Goal: Task Accomplishment & Management: Use online tool/utility

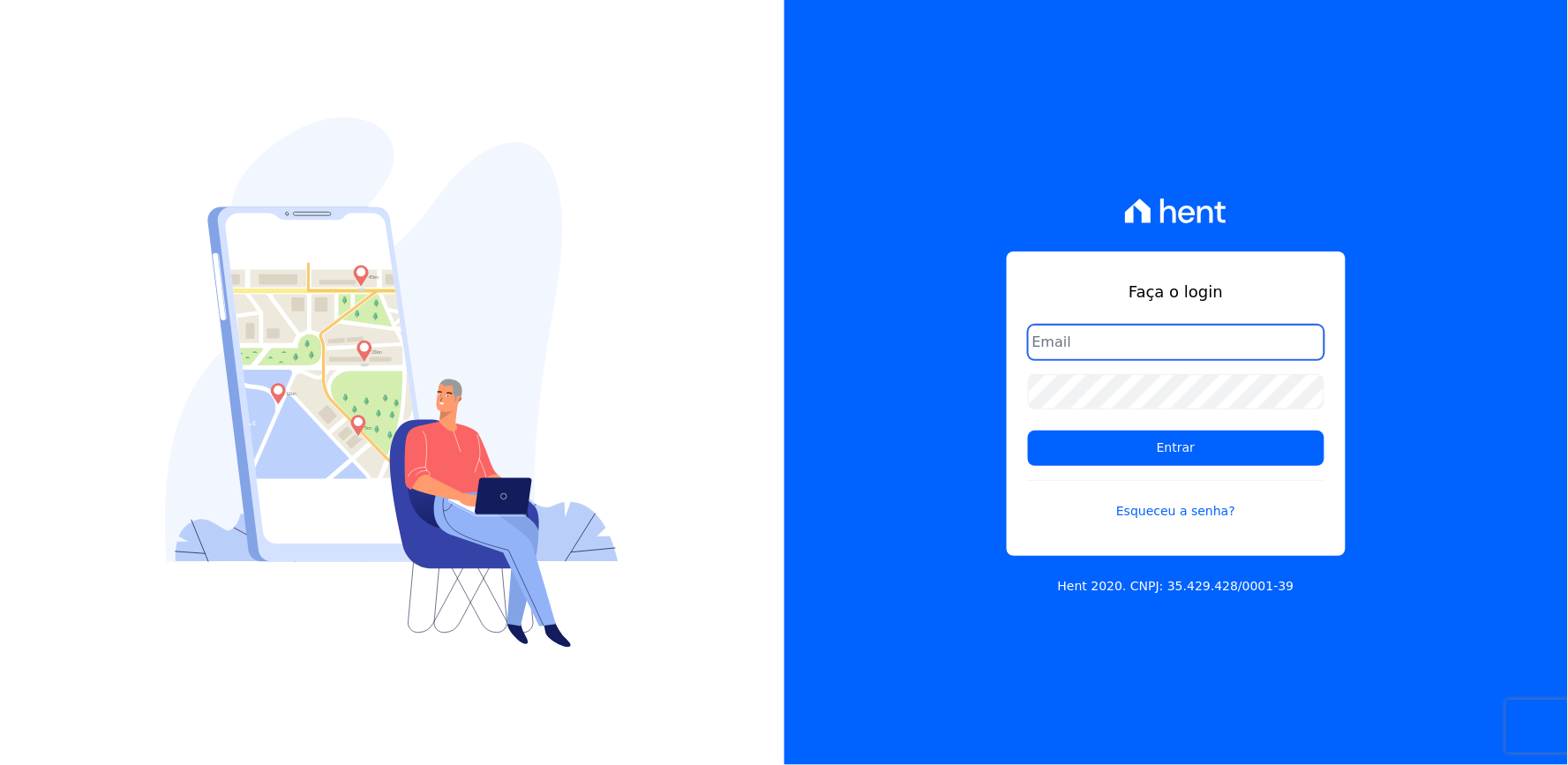
type input "thayna@graalengenharia.com.br"
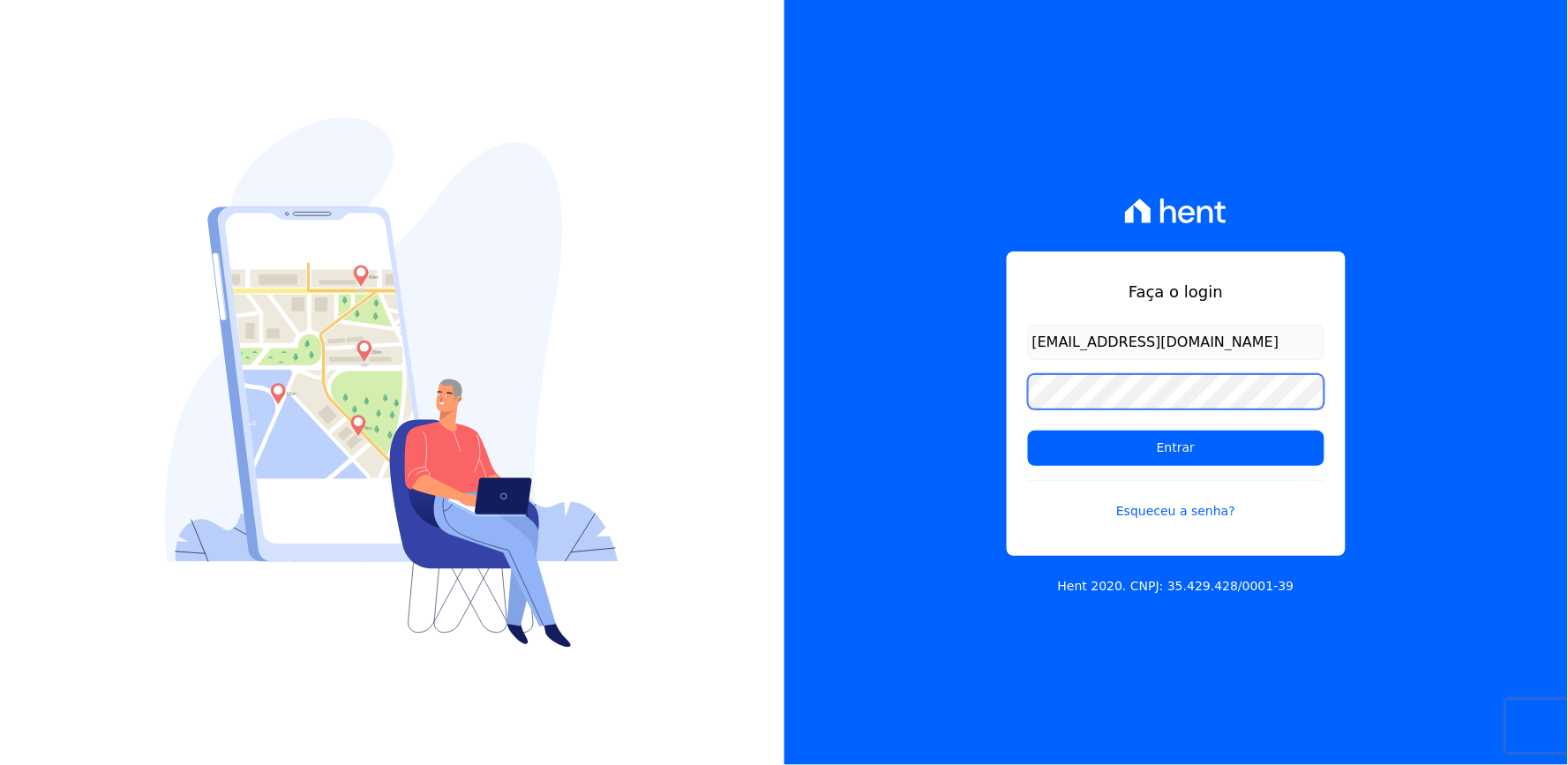
click at [1004, 433] on div "Faça o login thayna@graalengenharia.com.br Entrar Esqueceu a senha? Hent 2020. …" at bounding box center [1176, 382] width 784 height 765
click at [999, 408] on div "Faça o login thayna@graalengenharia.com.br Entrar Esqueceu a senha? Hent 2020. …" at bounding box center [1176, 382] width 784 height 765
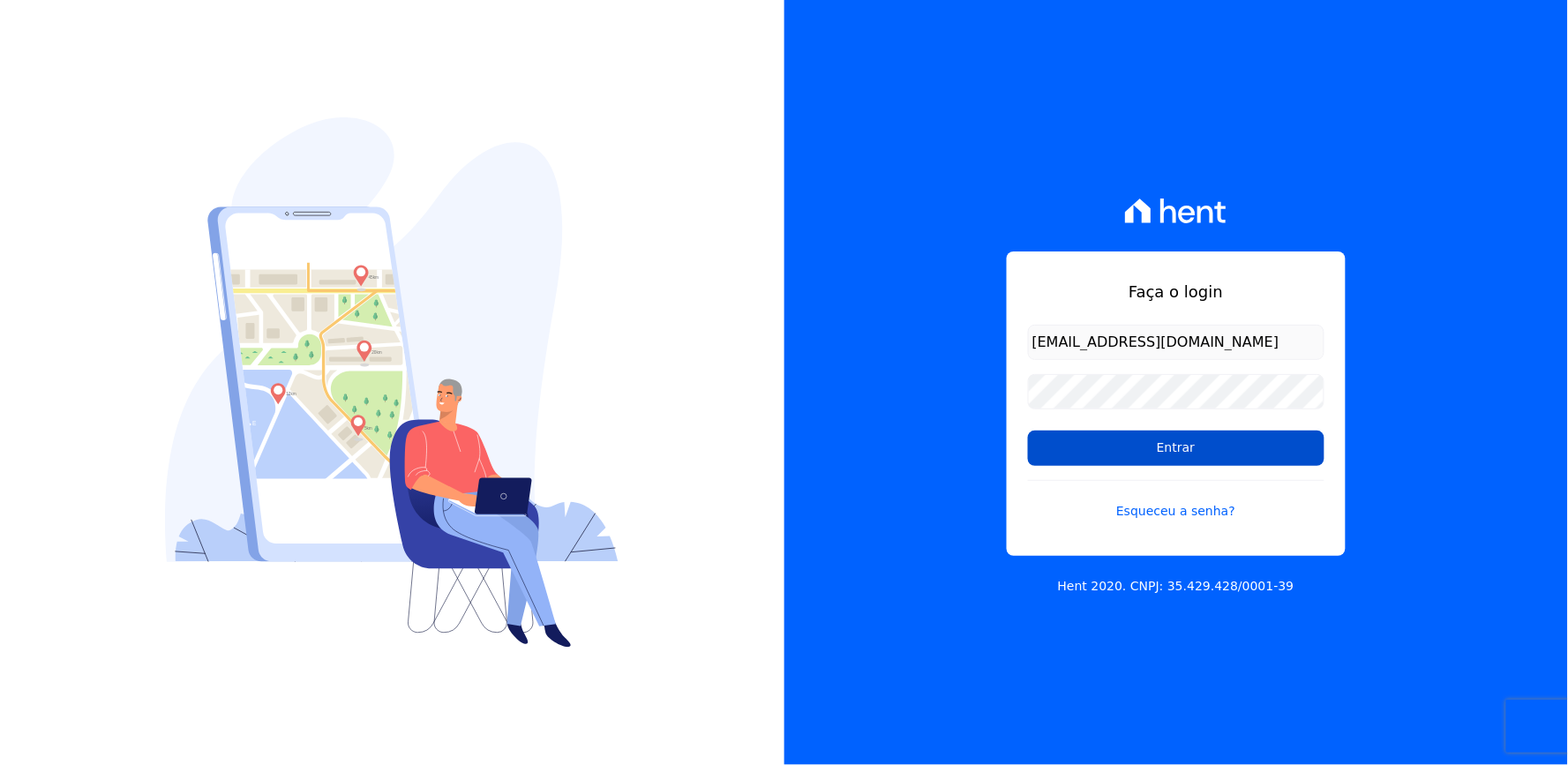
click at [1116, 453] on input "Entrar" at bounding box center [1175, 447] width 296 height 35
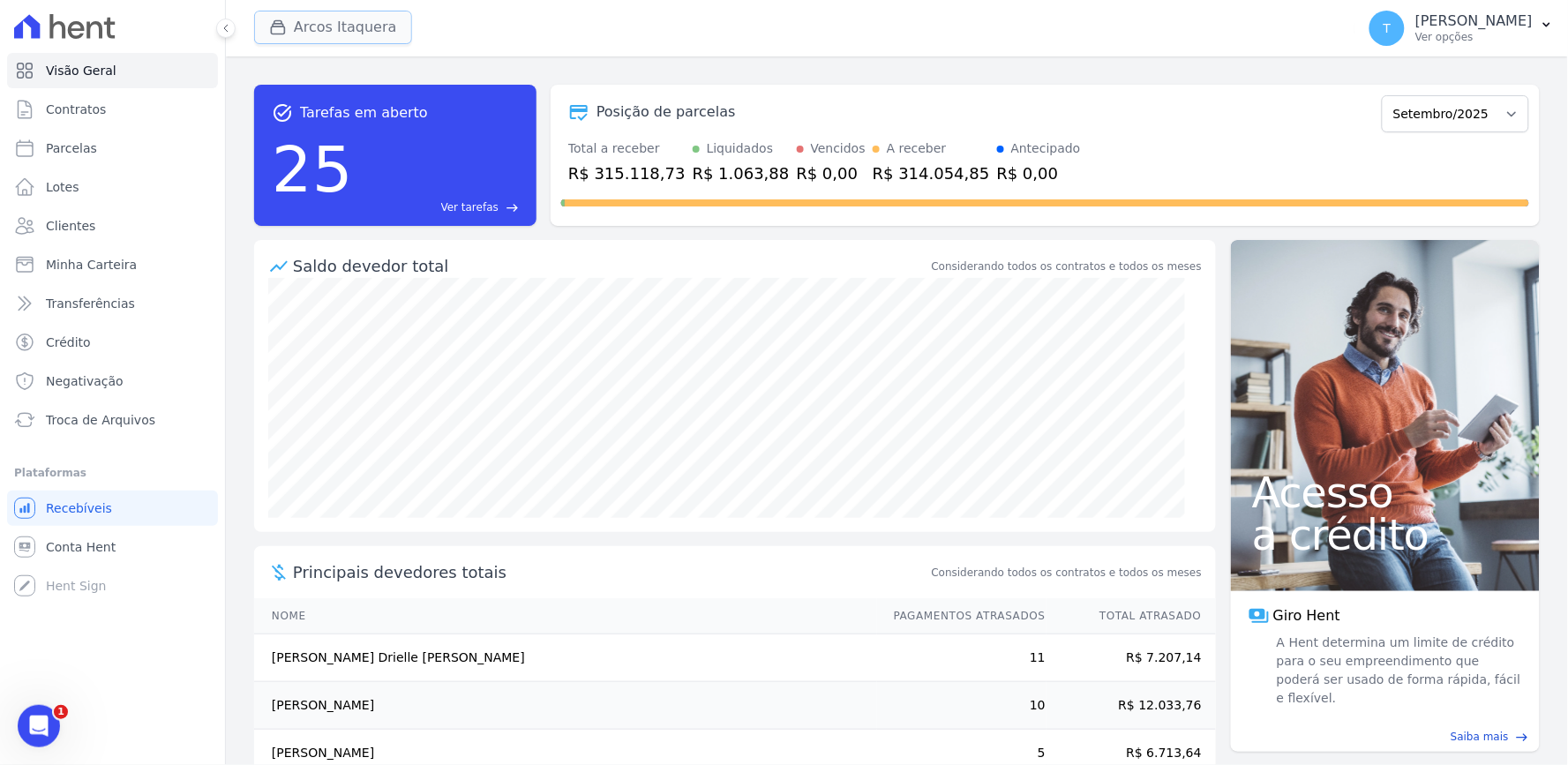
click at [352, 32] on button "Arcos Itaquera" at bounding box center [332, 27] width 158 height 34
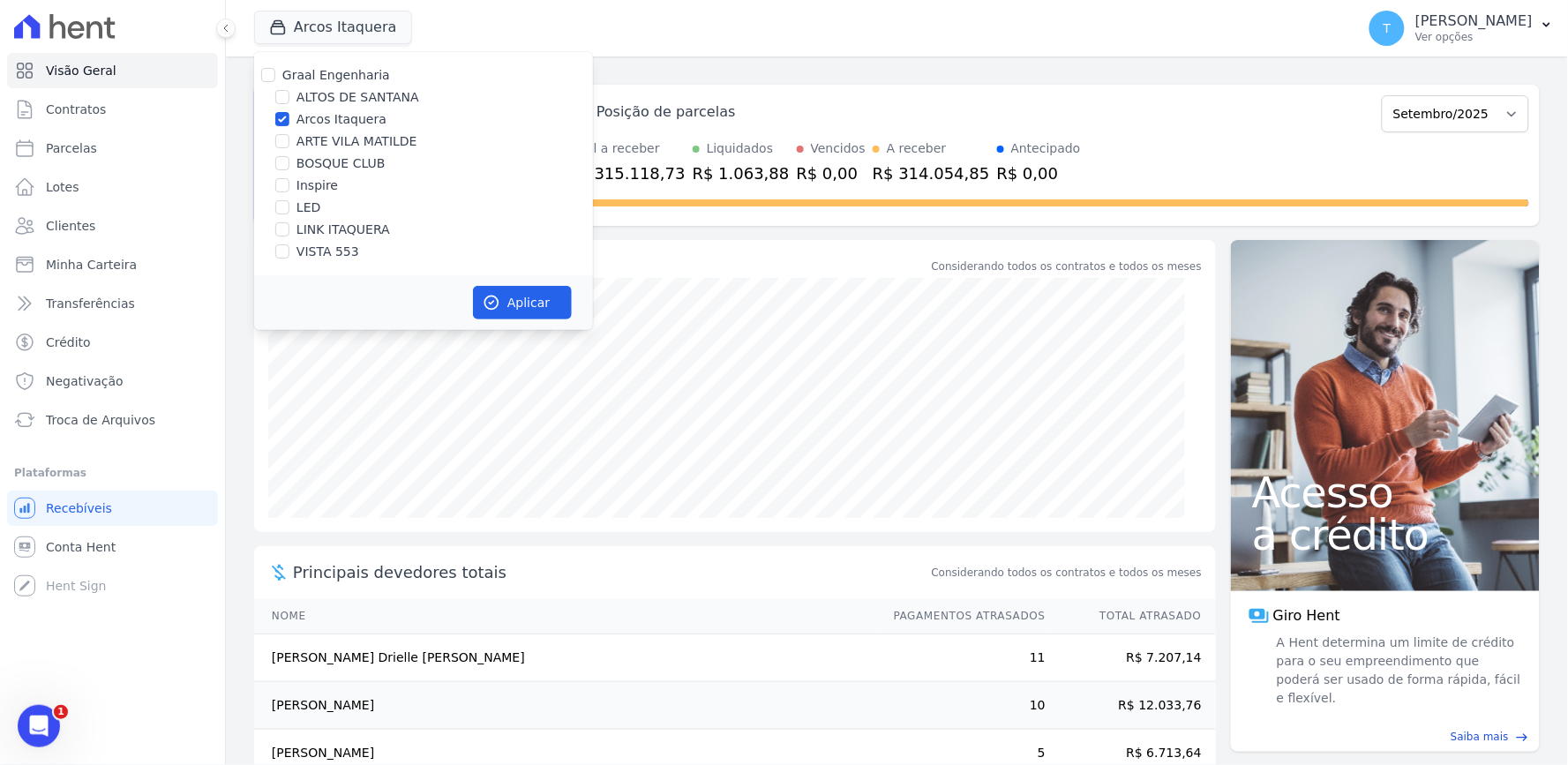
click at [330, 118] on label "Arcos Itaquera" at bounding box center [341, 119] width 90 height 18
click at [289, 118] on input "Arcos Itaquera" at bounding box center [282, 119] width 14 height 14
checkbox input "false"
click at [349, 95] on label "ALTOS DE SANTANA" at bounding box center [357, 97] width 123 height 18
click at [289, 95] on input "ALTOS DE SANTANA" at bounding box center [282, 97] width 14 height 14
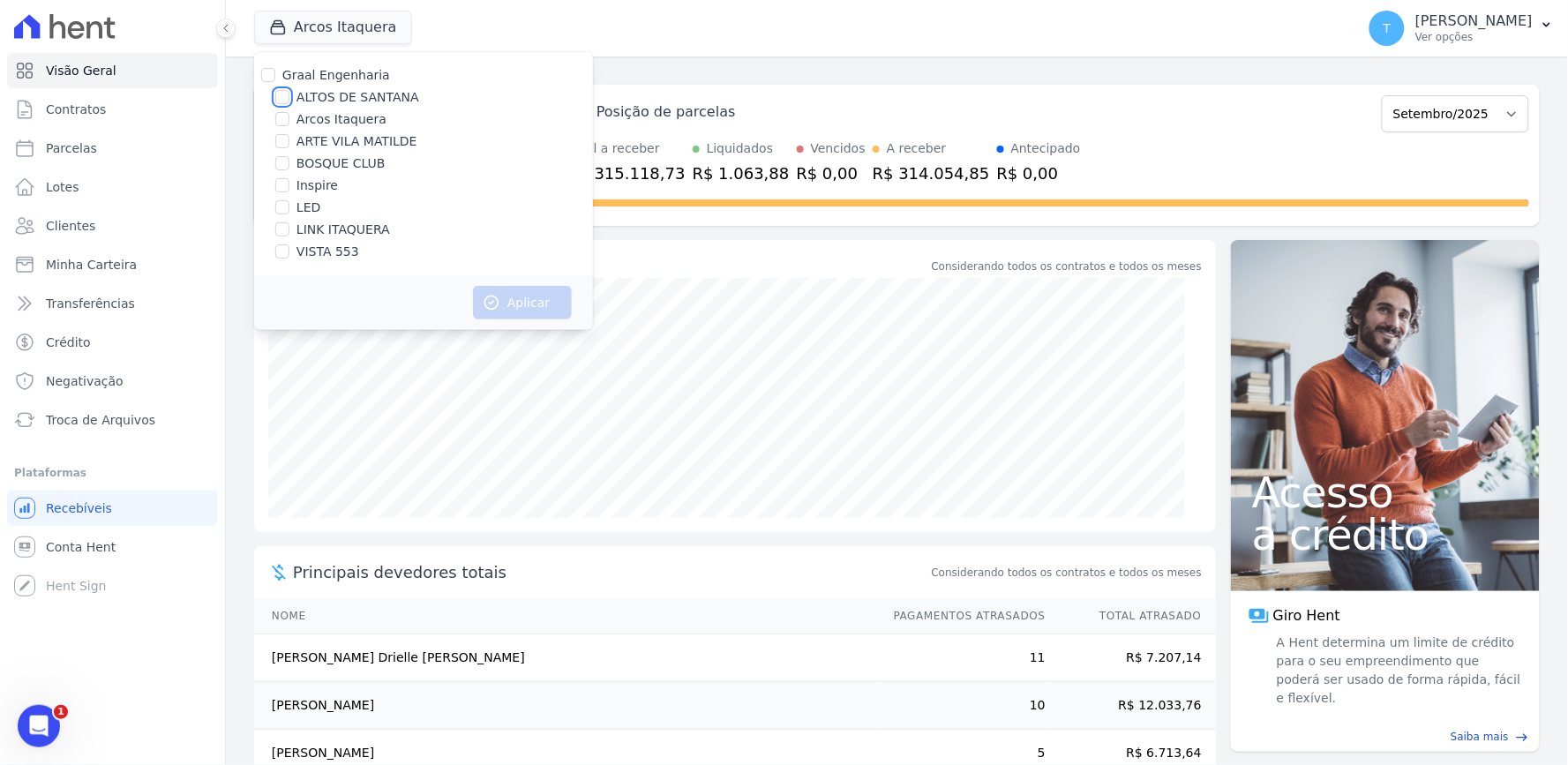
checkbox input "true"
click at [524, 304] on button "Aplicar" at bounding box center [522, 302] width 99 height 34
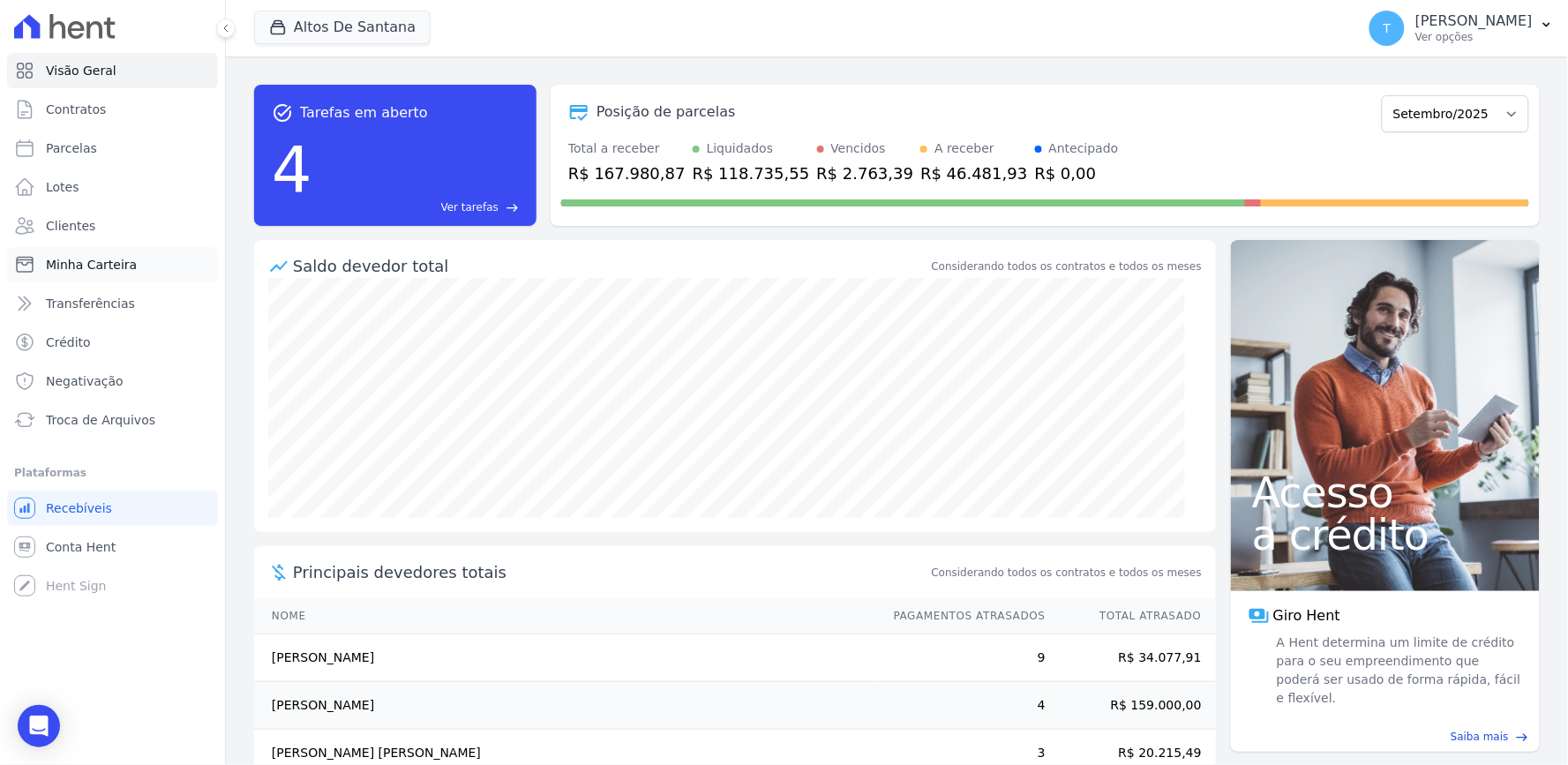
click at [110, 268] on span "Minha Carteira" at bounding box center [91, 264] width 91 height 17
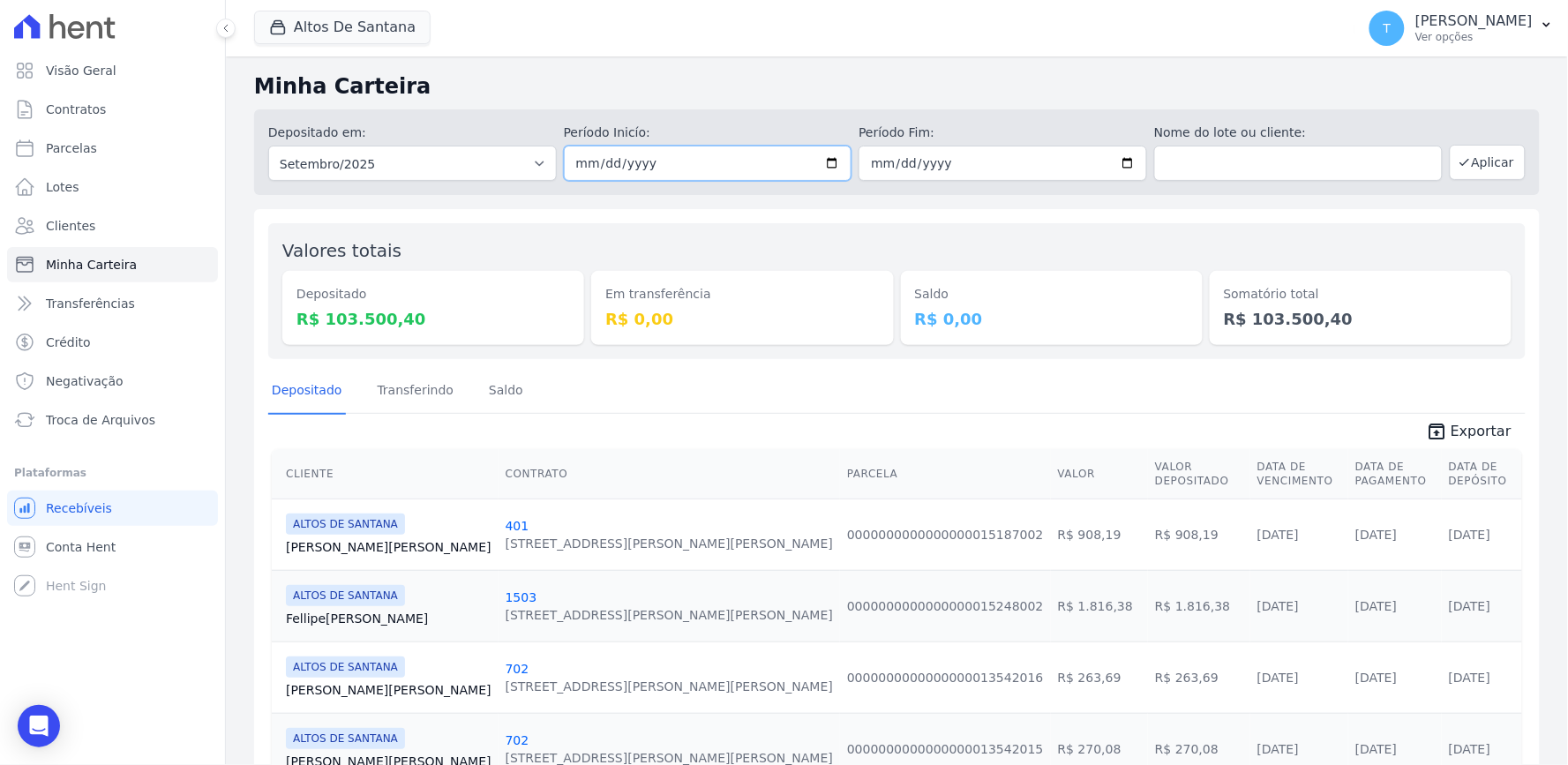
click at [824, 166] on input "2025-09-01" at bounding box center [708, 163] width 288 height 35
drag, startPoint x: 1138, startPoint y: 220, endPoint x: 1139, endPoint y: 173, distance: 47.0
click at [829, 168] on input "2025-09-01" at bounding box center [708, 163] width 288 height 35
type input "[DATE]"
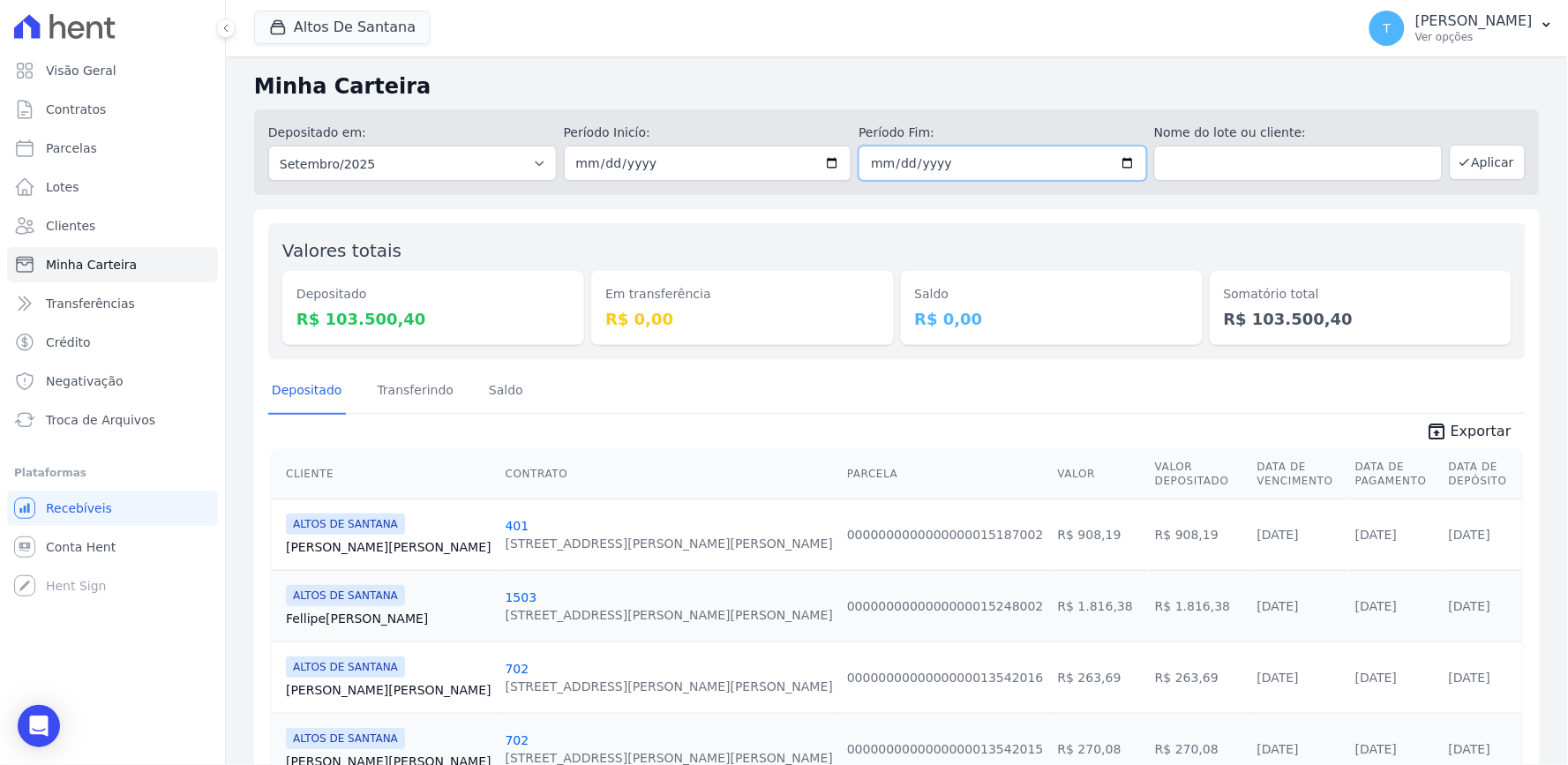
click at [1115, 156] on input "2025-09-30" at bounding box center [1002, 163] width 288 height 35
click at [1113, 162] on input "2025-09-23" at bounding box center [1002, 163] width 288 height 35
type input "[DATE]"
click at [1488, 163] on button "Aplicar" at bounding box center [1487, 162] width 76 height 35
click at [832, 162] on input "[DATE]" at bounding box center [708, 163] width 288 height 35
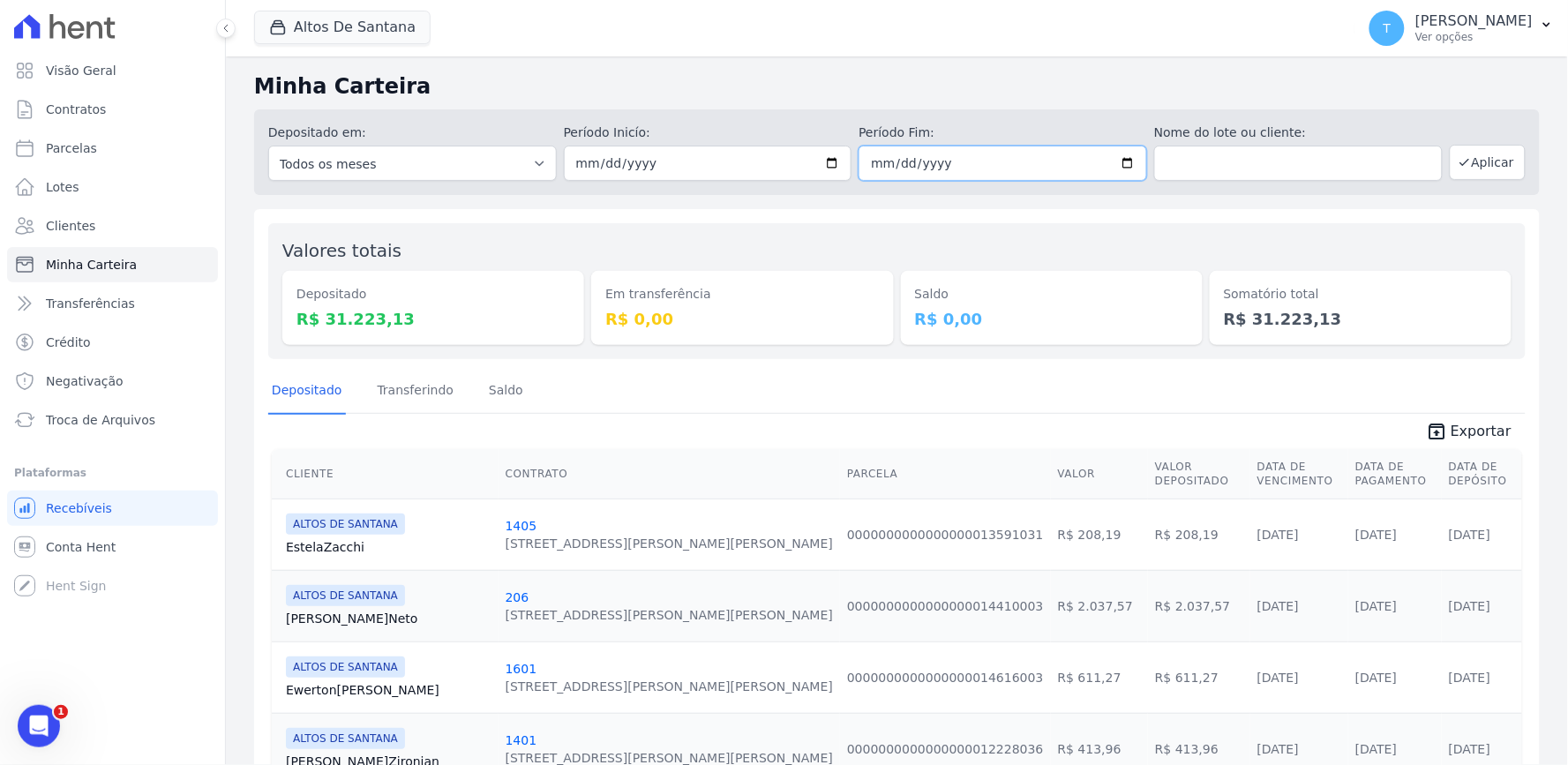
click at [1116, 161] on input "[DATE]" at bounding box center [1002, 163] width 288 height 35
click at [1489, 159] on button "Aplicar" at bounding box center [1487, 162] width 76 height 35
click at [1450, 429] on span "Exportar" at bounding box center [1481, 431] width 61 height 21
click at [375, 32] on button "Altos De Santana" at bounding box center [342, 27] width 176 height 34
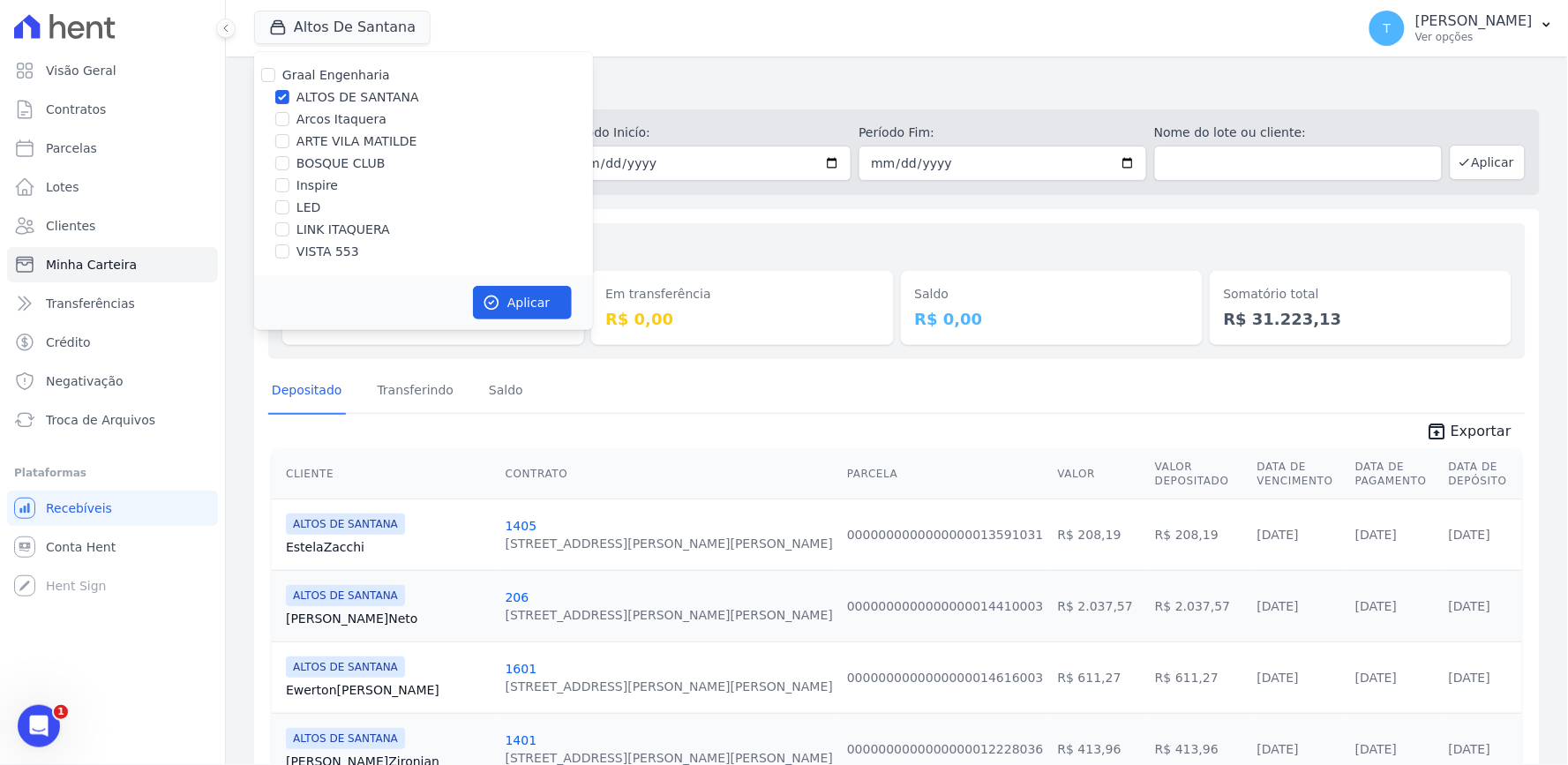
click at [341, 98] on label "ALTOS DE SANTANA" at bounding box center [357, 97] width 123 height 18
click at [289, 98] on input "ALTOS DE SANTANA" at bounding box center [282, 97] width 14 height 14
checkbox input "false"
click at [346, 139] on label "ARTE VILA MATILDE" at bounding box center [356, 141] width 121 height 18
click at [289, 139] on input "ARTE VILA MATILDE" at bounding box center [282, 141] width 14 height 14
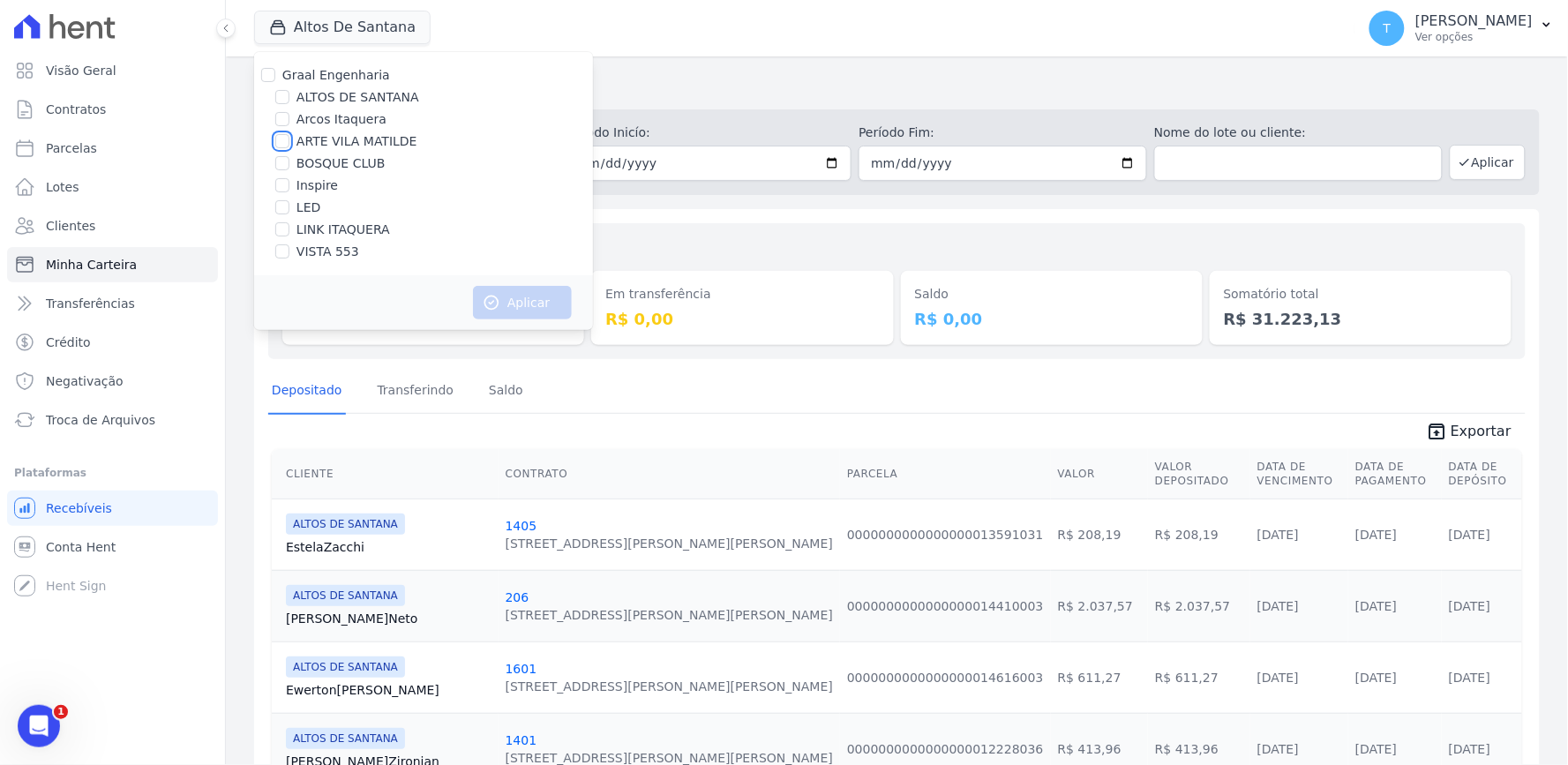
checkbox input "true"
click at [503, 301] on button "Aplicar" at bounding box center [522, 302] width 99 height 34
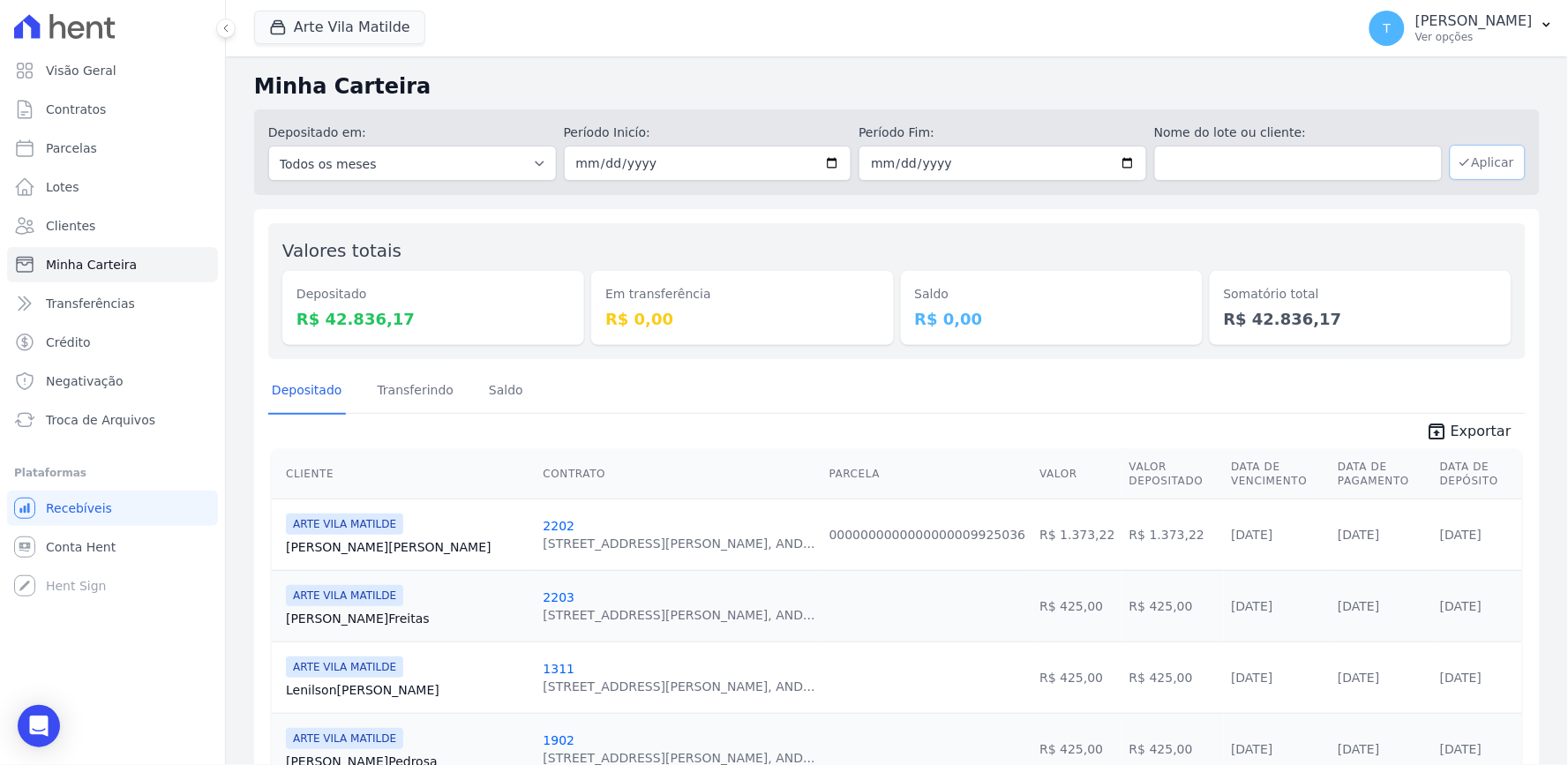
click at [1473, 162] on button "Aplicar" at bounding box center [1487, 162] width 76 height 35
click at [1429, 421] on icon "unarchive" at bounding box center [1436, 431] width 21 height 21
click at [360, 12] on button "Arte Vila Matilde" at bounding box center [339, 27] width 171 height 34
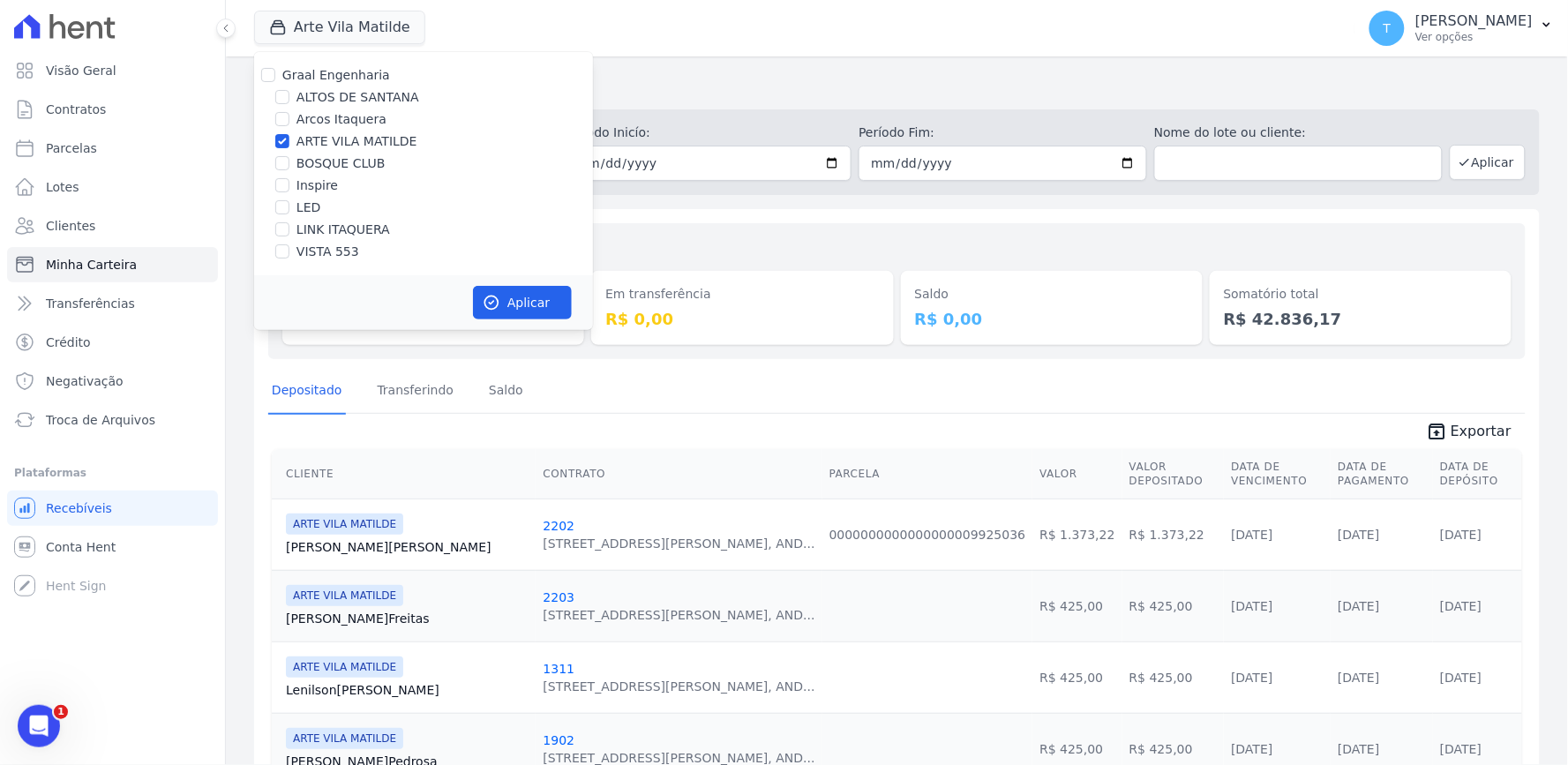
click at [324, 143] on label "ARTE VILA MATILDE" at bounding box center [356, 141] width 121 height 18
click at [289, 143] on input "ARTE VILA MATILDE" at bounding box center [282, 141] width 14 height 14
checkbox input "false"
click at [329, 163] on label "BOSQUE CLUB" at bounding box center [340, 163] width 89 height 18
click at [289, 163] on input "BOSQUE CLUB" at bounding box center [282, 163] width 14 height 14
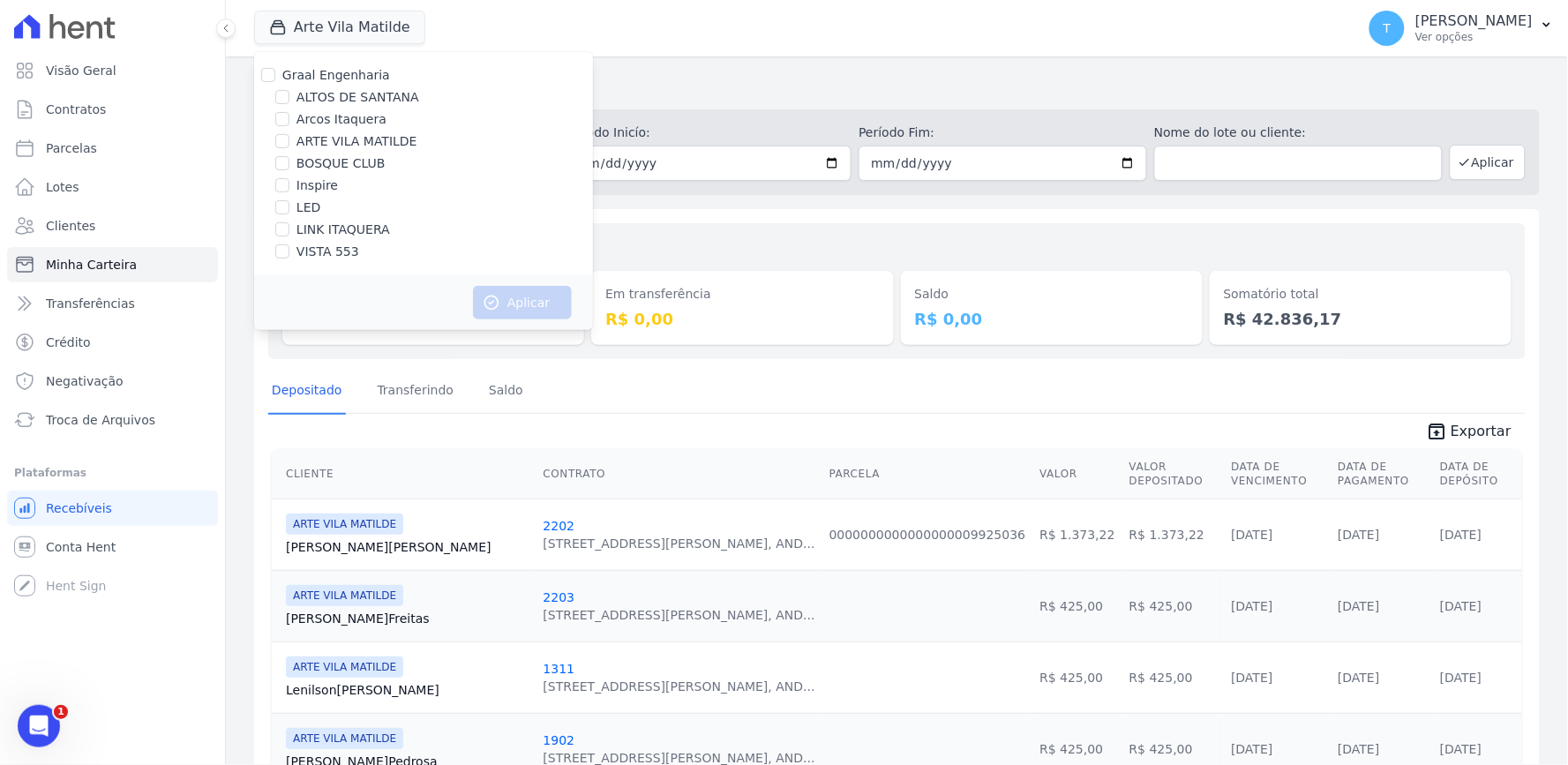
checkbox input "true"
click at [538, 313] on button "Aplicar" at bounding box center [522, 302] width 99 height 34
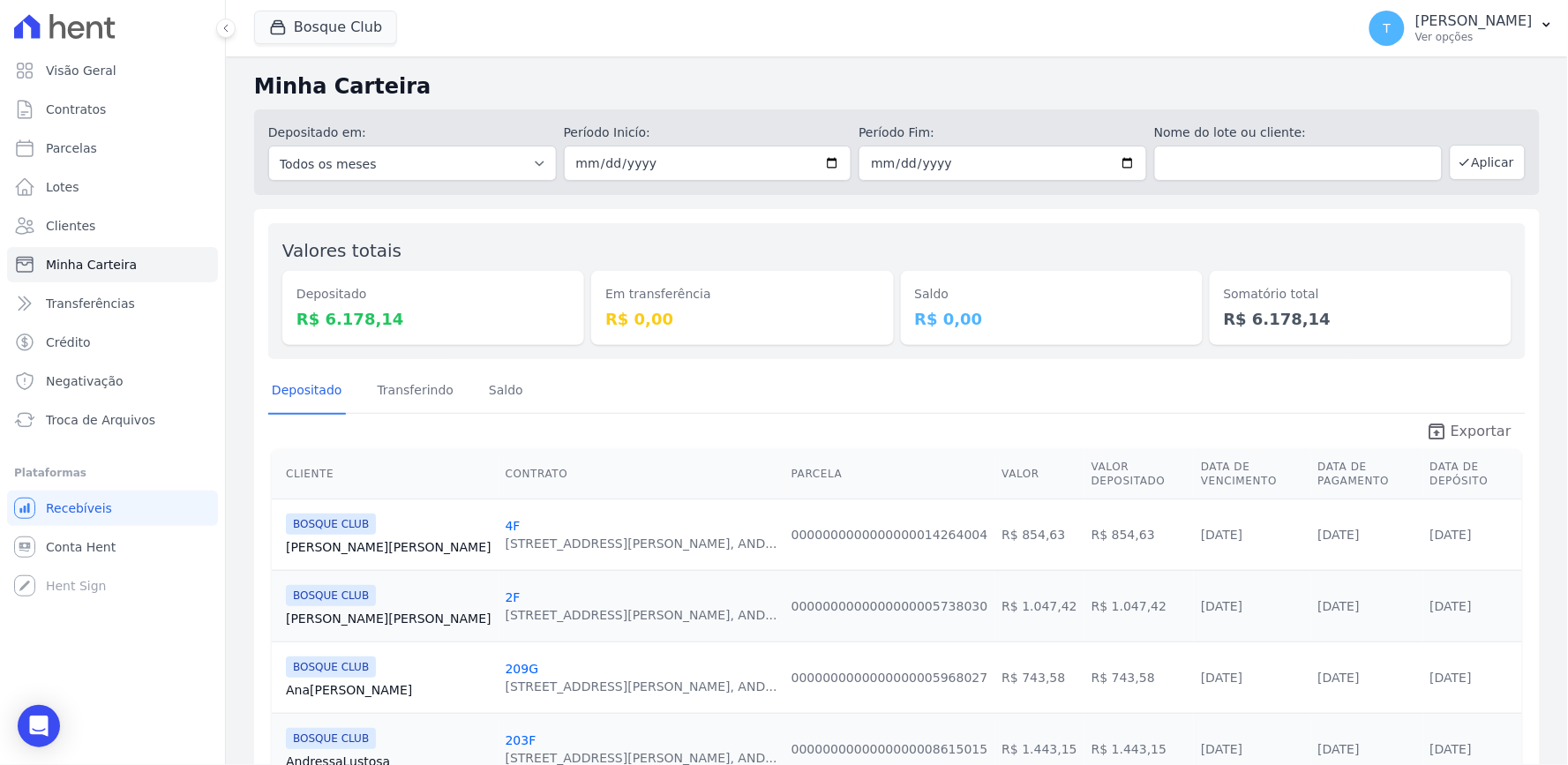
click at [1450, 423] on span "Exportar" at bounding box center [1481, 431] width 61 height 21
click at [303, 36] on button "Bosque Club" at bounding box center [325, 27] width 143 height 34
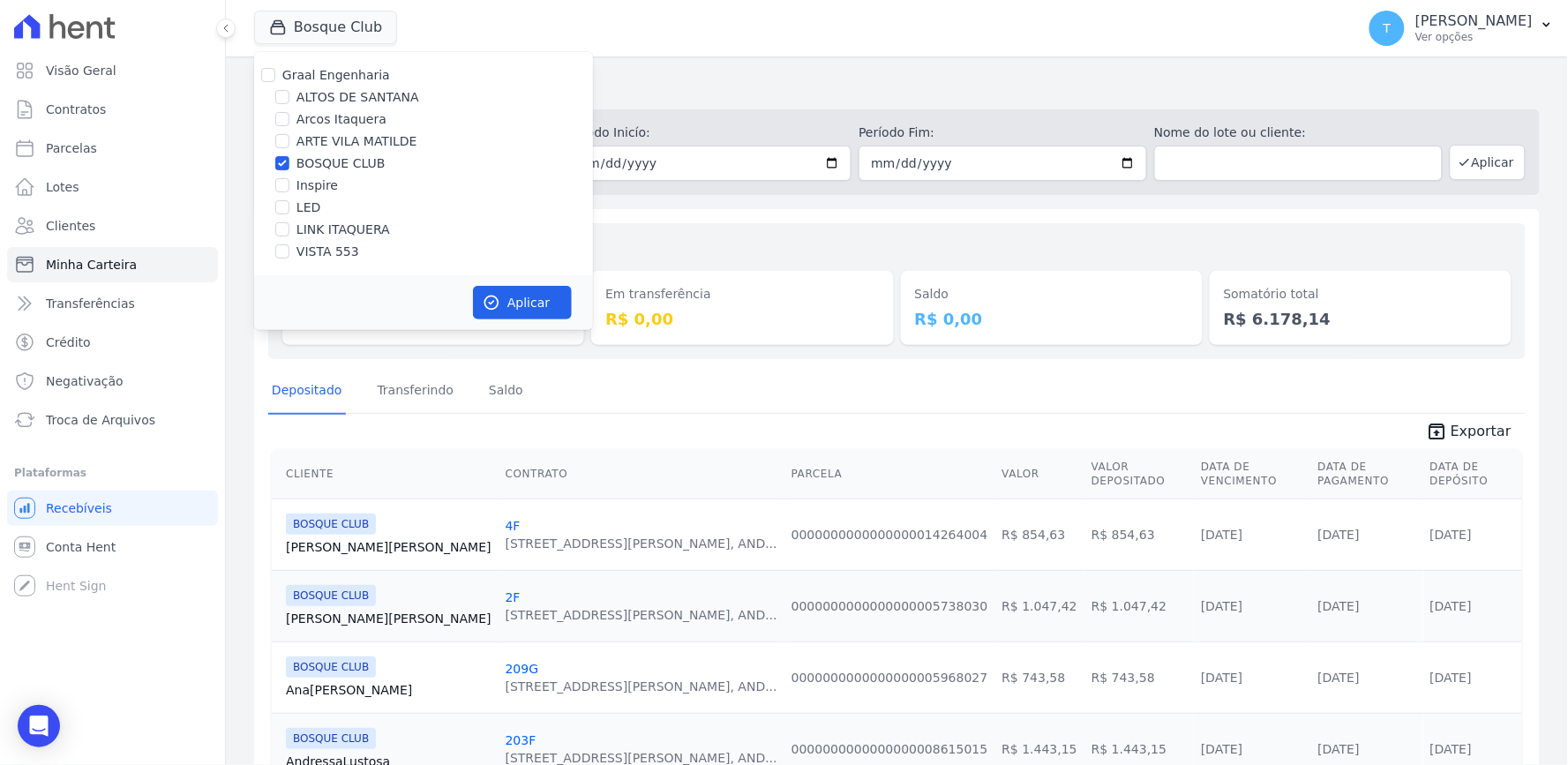
click at [330, 159] on label "BOSQUE CLUB" at bounding box center [340, 163] width 89 height 18
click at [289, 159] on input "BOSQUE CLUB" at bounding box center [282, 163] width 14 height 14
checkbox input "false"
click at [315, 252] on label "VISTA 553" at bounding box center [327, 251] width 62 height 18
click at [289, 252] on input "VISTA 553" at bounding box center [282, 251] width 14 height 14
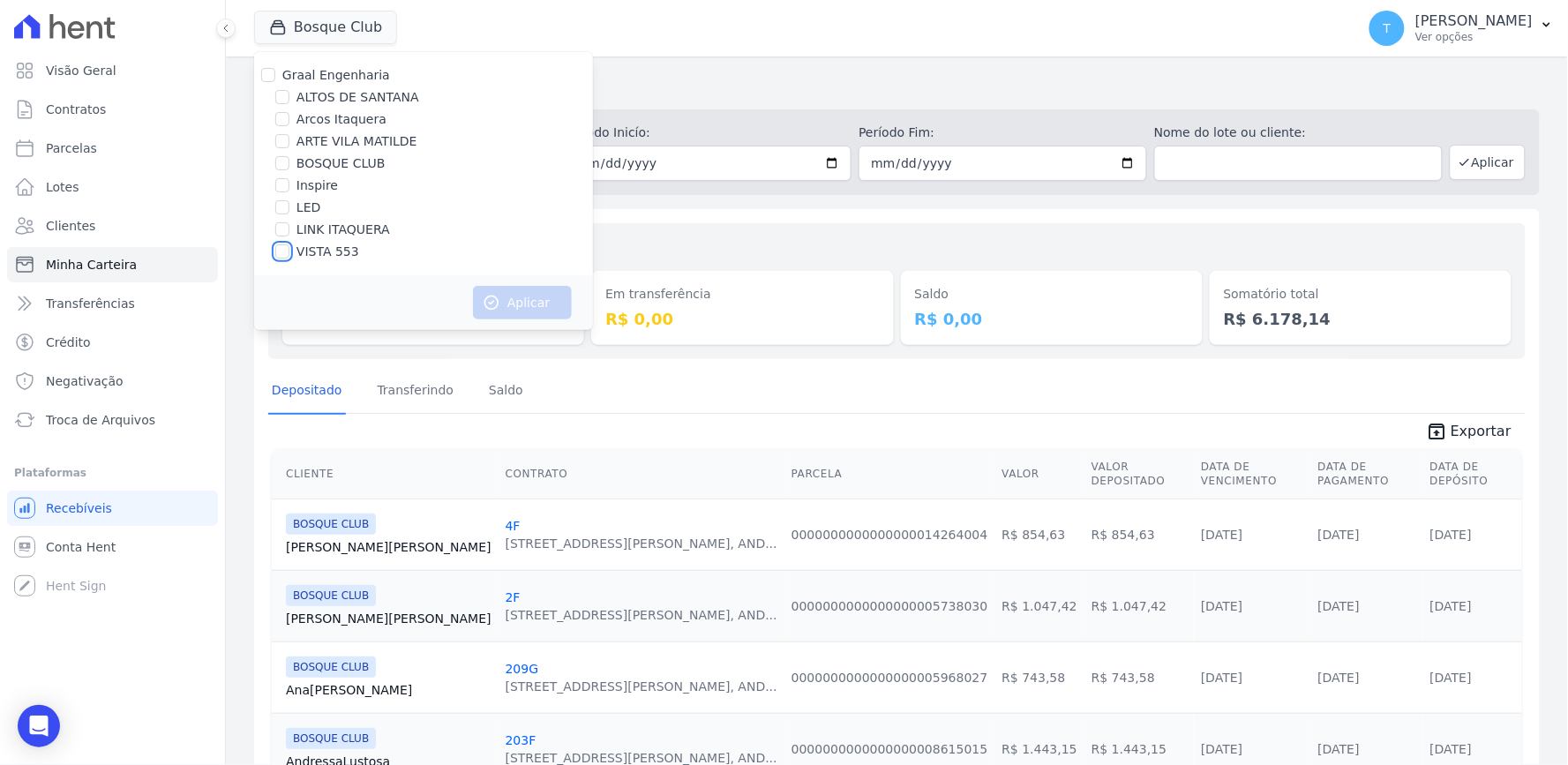
checkbox input "true"
click at [497, 296] on icon "button" at bounding box center [491, 303] width 17 height 17
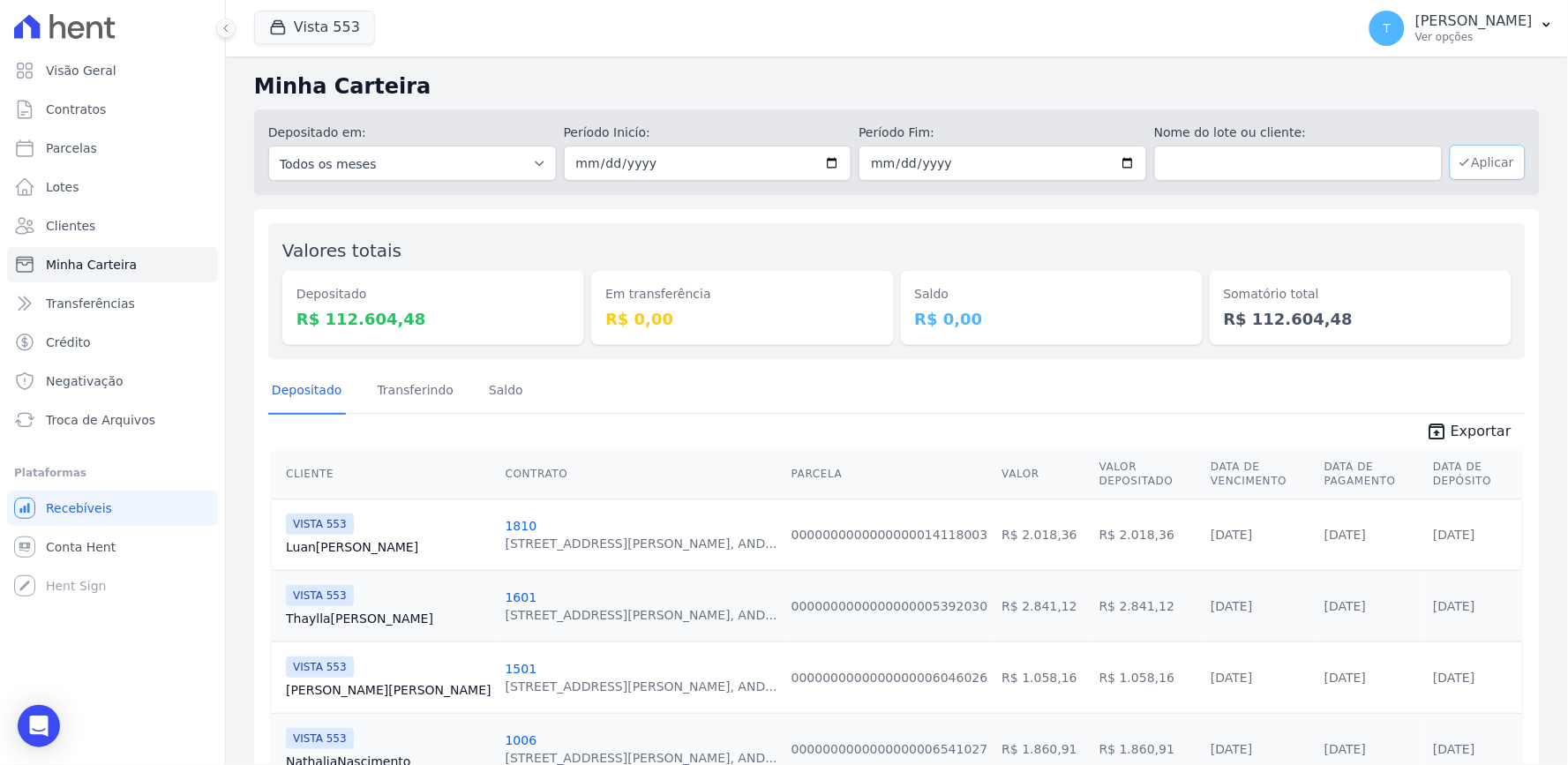
click at [1468, 166] on button "Aplicar" at bounding box center [1487, 162] width 76 height 35
click at [1451, 430] on span "Exportar" at bounding box center [1481, 431] width 61 height 21
